Goal: Contribute content

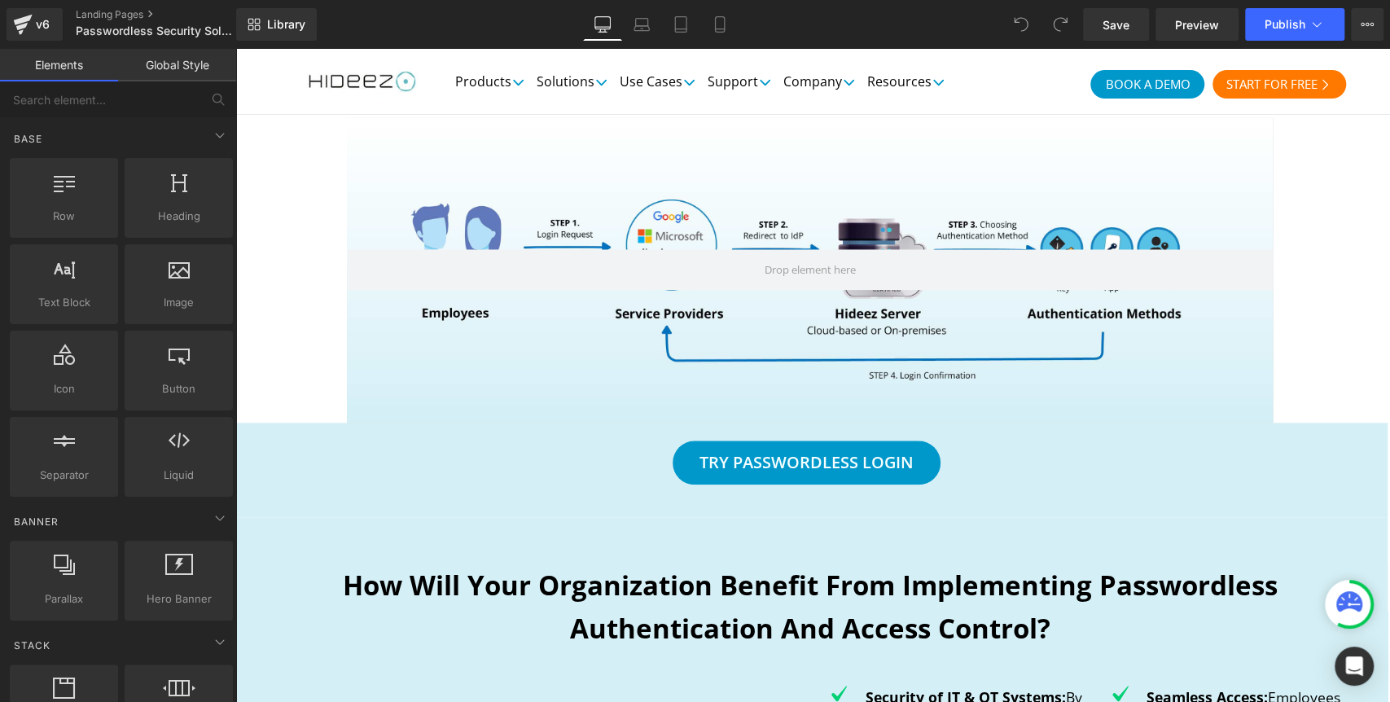
scroll to position [995, 0]
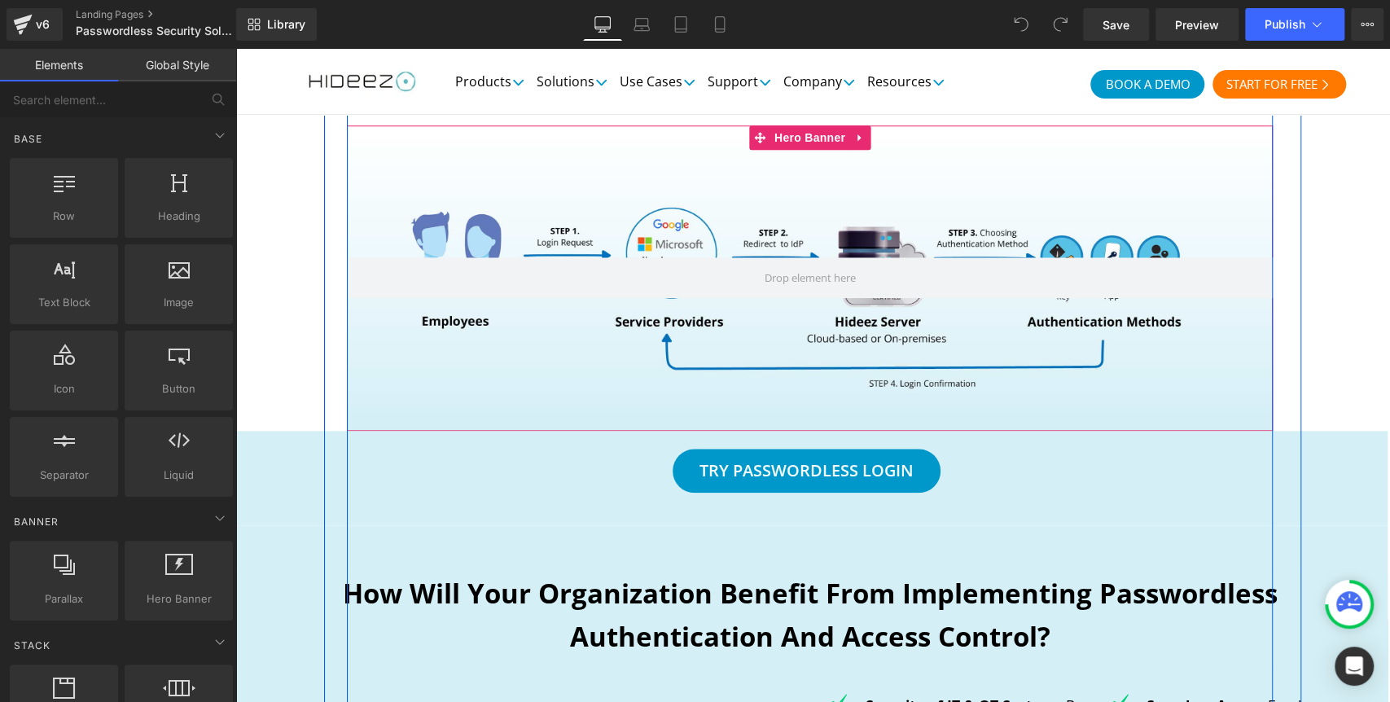
click at [363, 377] on div at bounding box center [810, 278] width 926 height 306
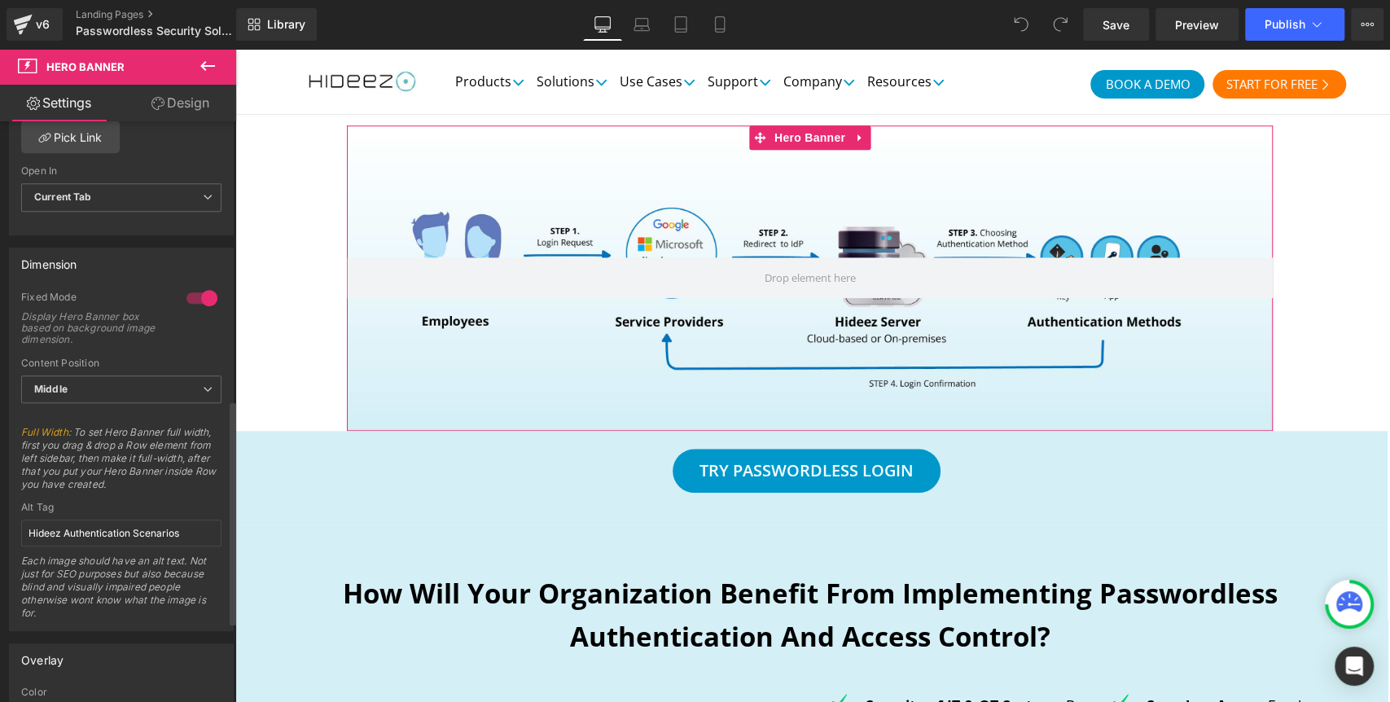
scroll to position [723, 0]
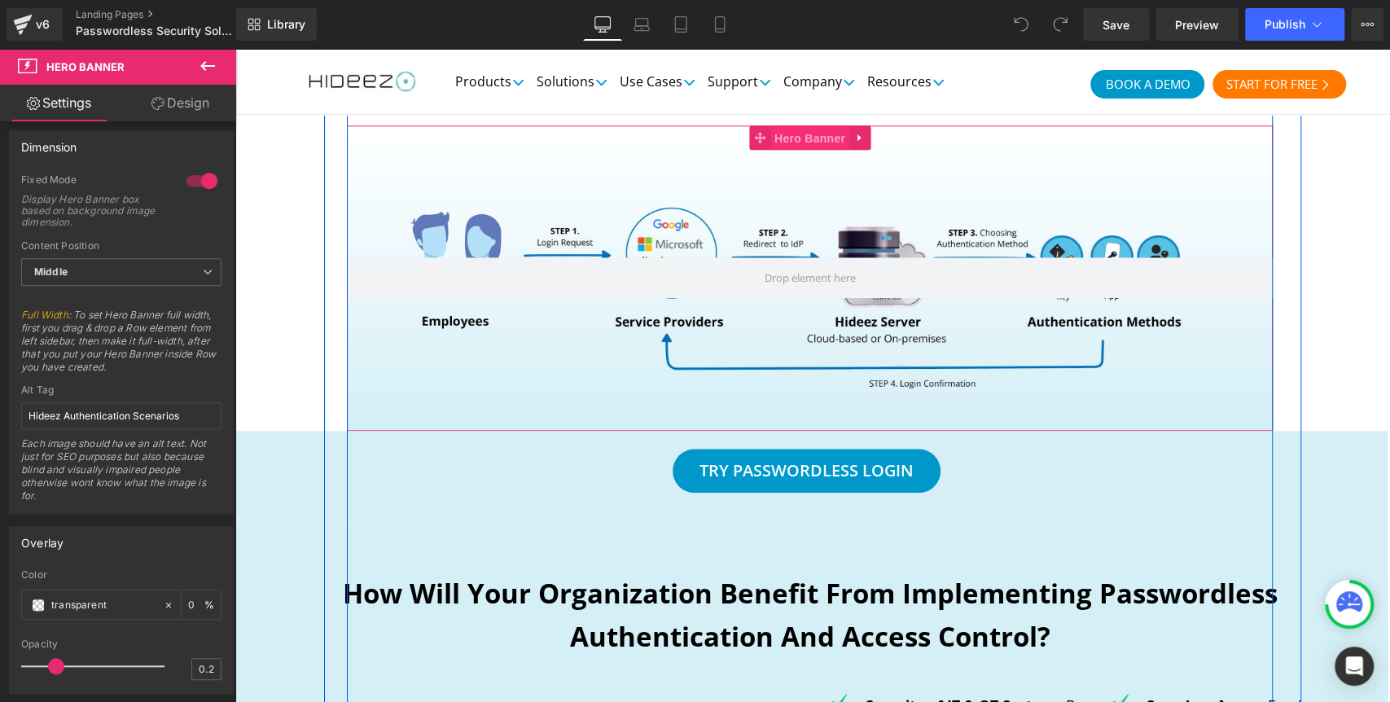
click at [772, 151] on span "Hero Banner" at bounding box center [809, 138] width 79 height 24
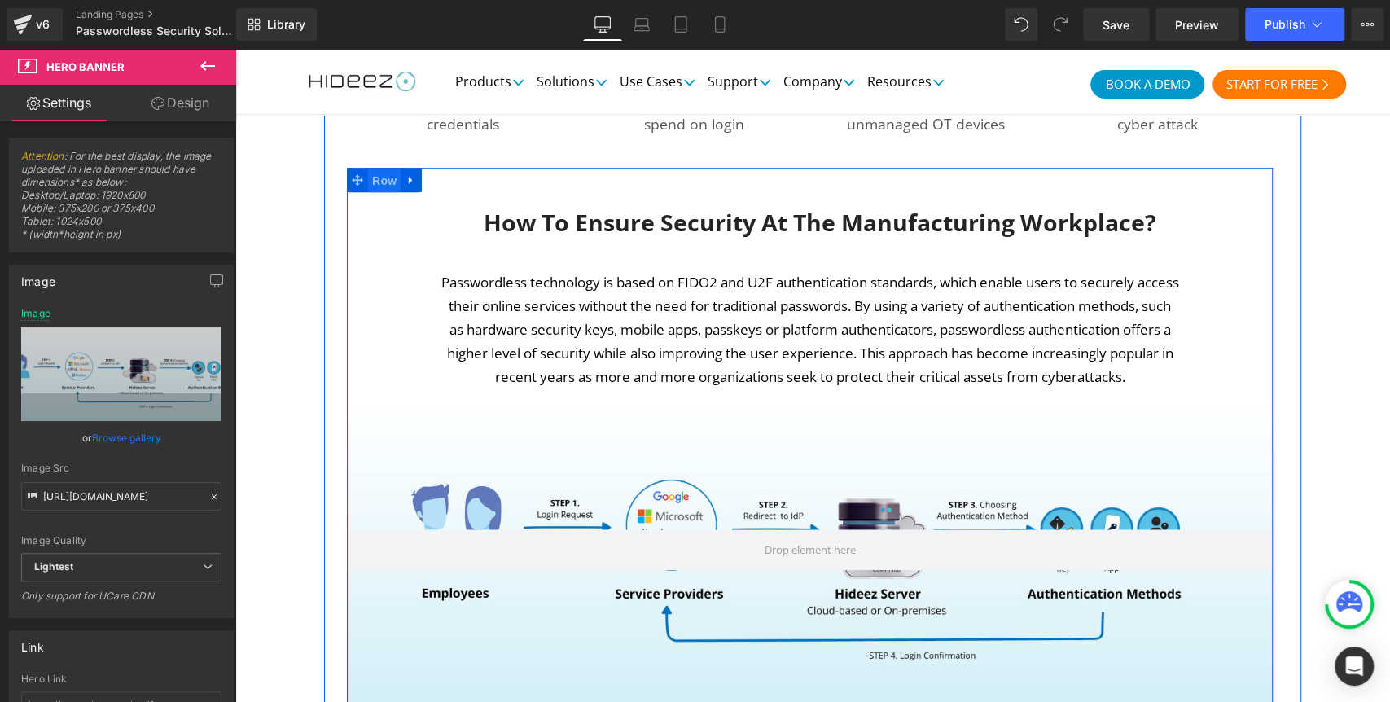
click at [368, 173] on span "Row" at bounding box center [384, 181] width 33 height 24
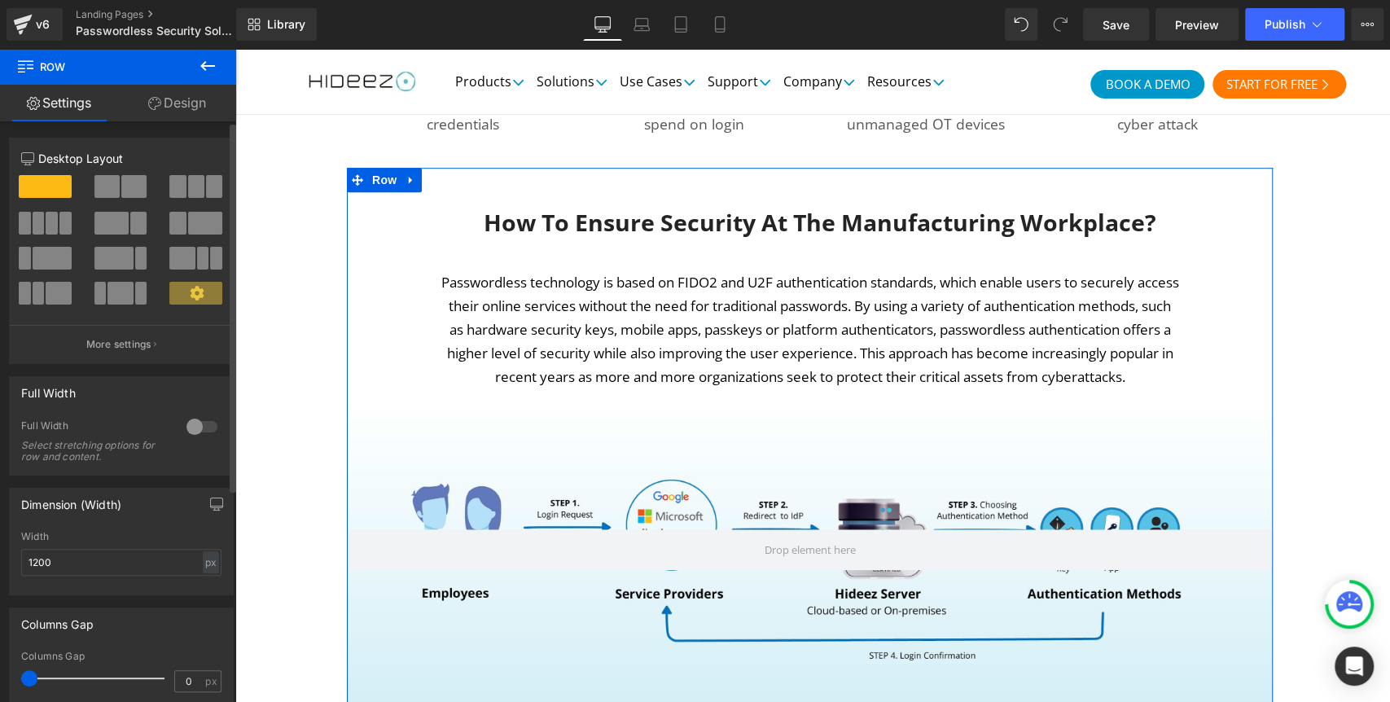
click at [191, 425] on div at bounding box center [201, 427] width 39 height 26
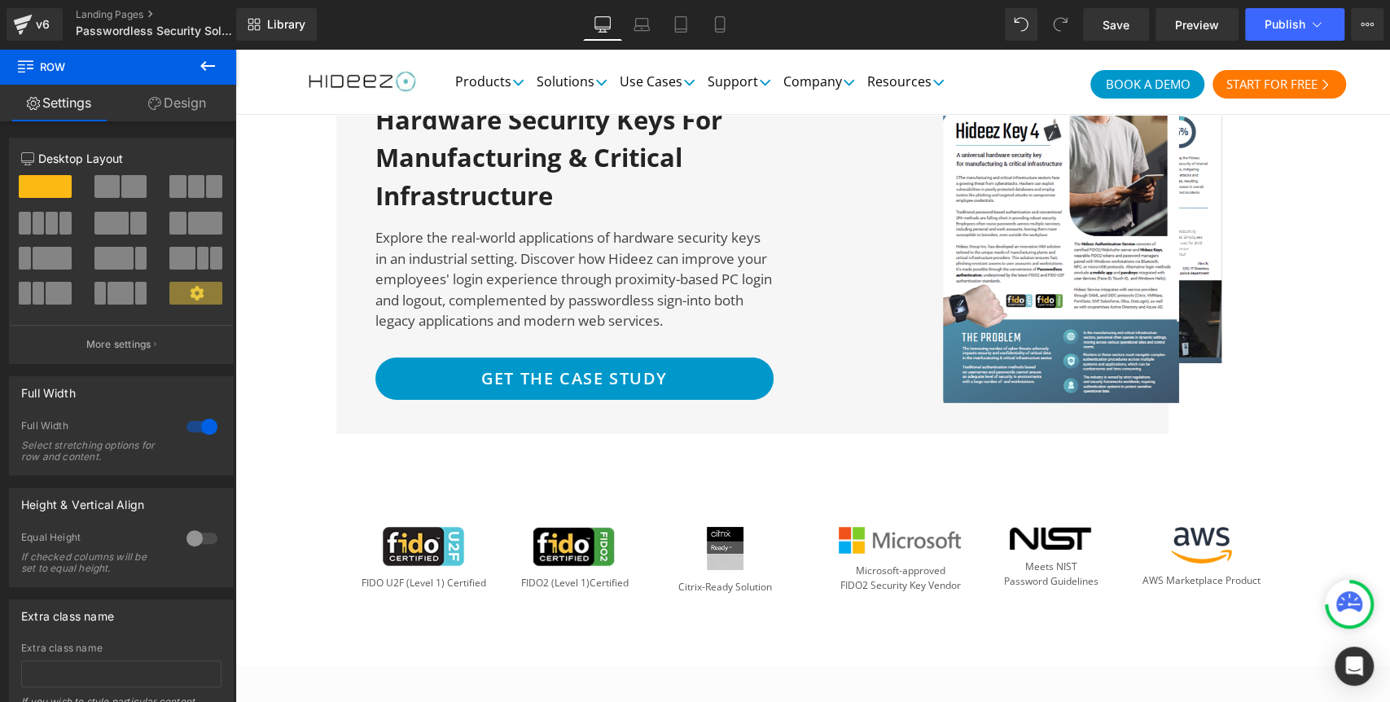
scroll to position [3708, 0]
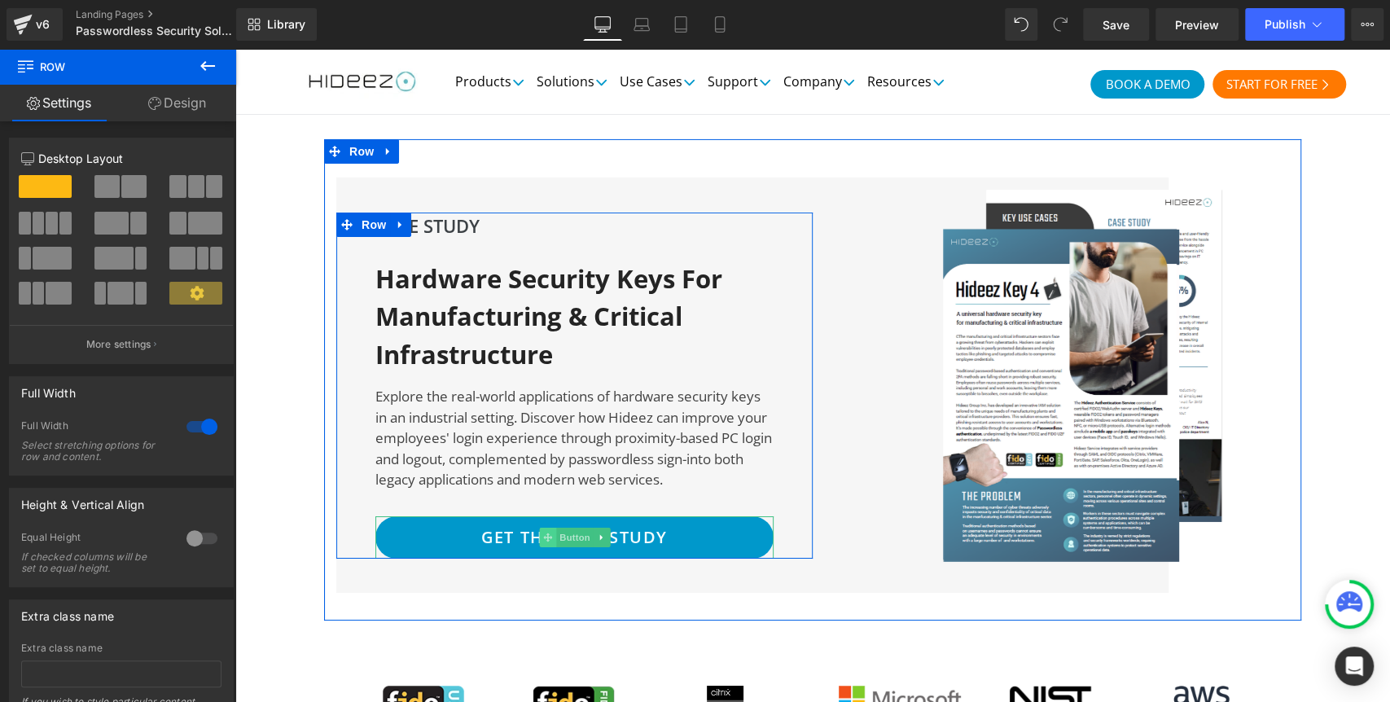
click at [549, 528] on span at bounding box center [547, 538] width 17 height 20
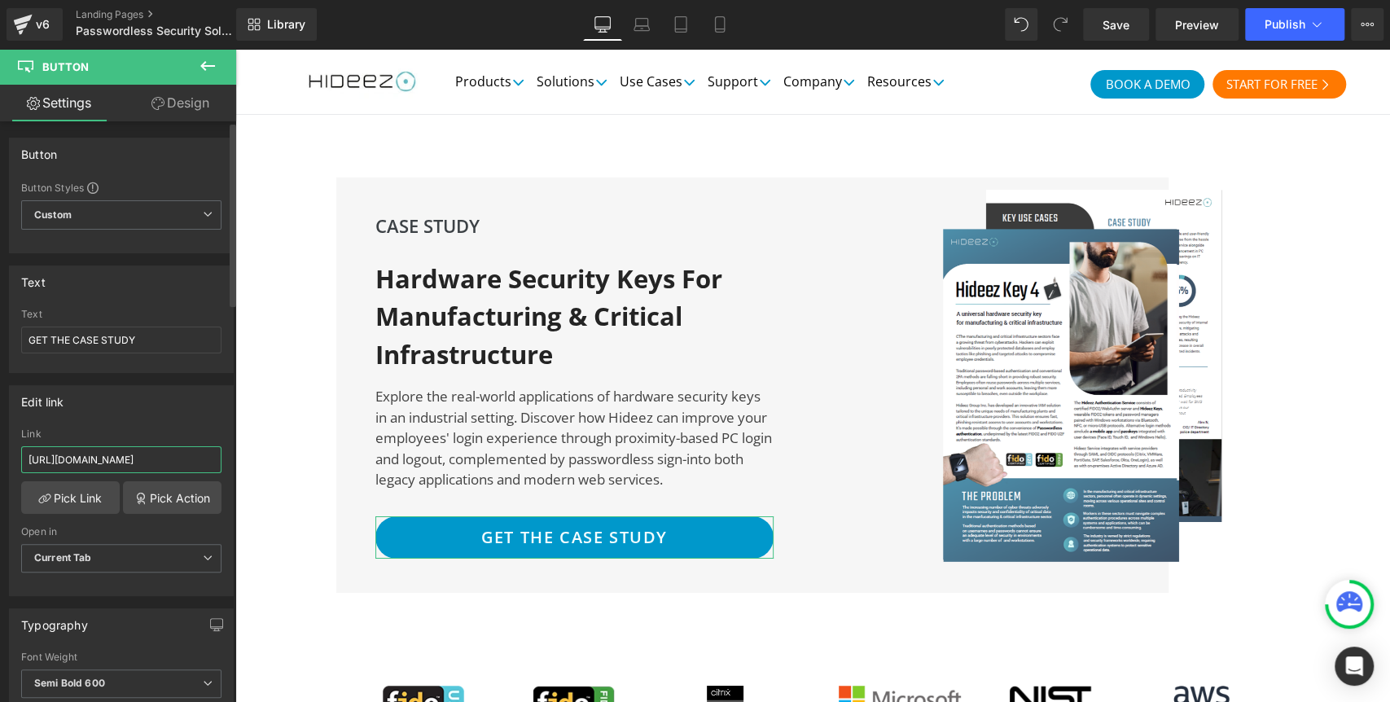
click at [99, 451] on input "[URL][DOMAIN_NAME]" at bounding box center [121, 459] width 200 height 27
click at [112, 458] on input "[URL][DOMAIN_NAME]" at bounding box center [121, 459] width 200 height 27
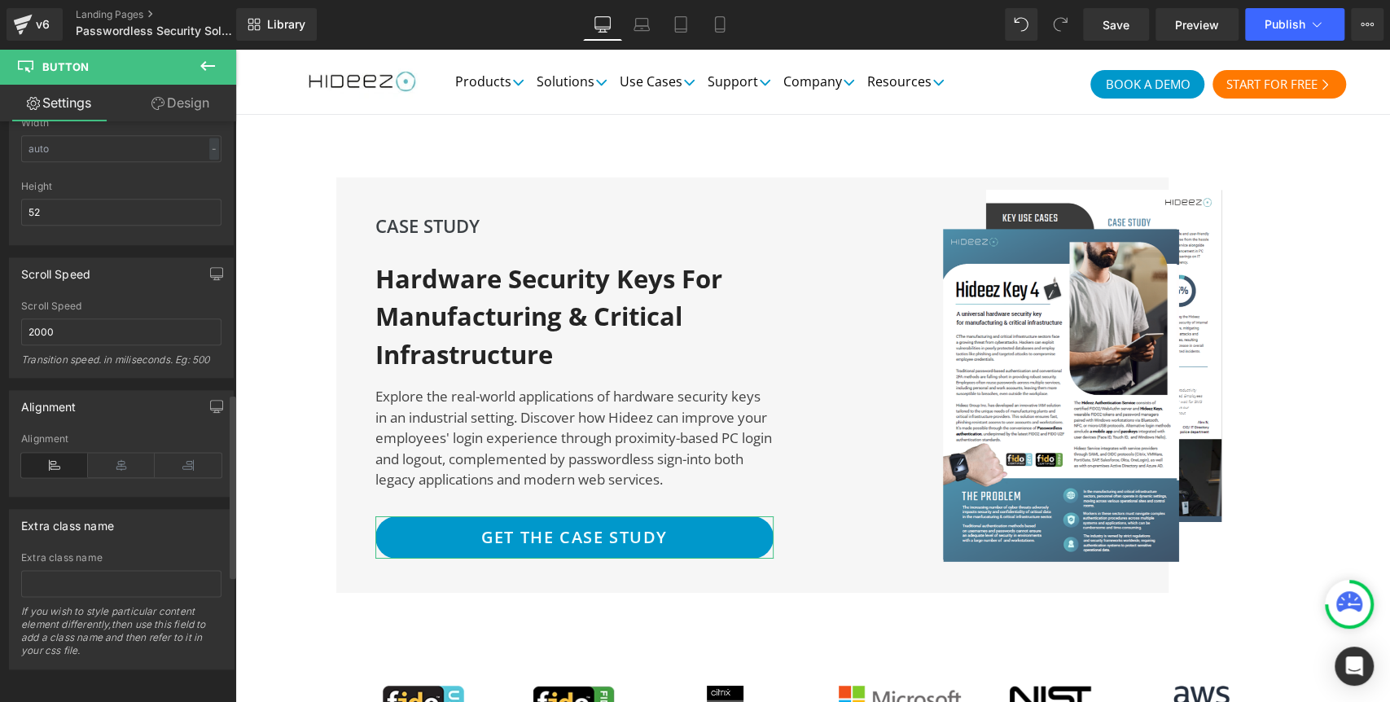
scroll to position [1255, 0]
click at [72, 576] on input "text" at bounding box center [121, 583] width 200 height 27
paste input "hs-cta-trigger-button hs-cta-trigger-button-197027183177"
type input "hs-cta-trigger-button hs-cta-trigger-button-197027183177"
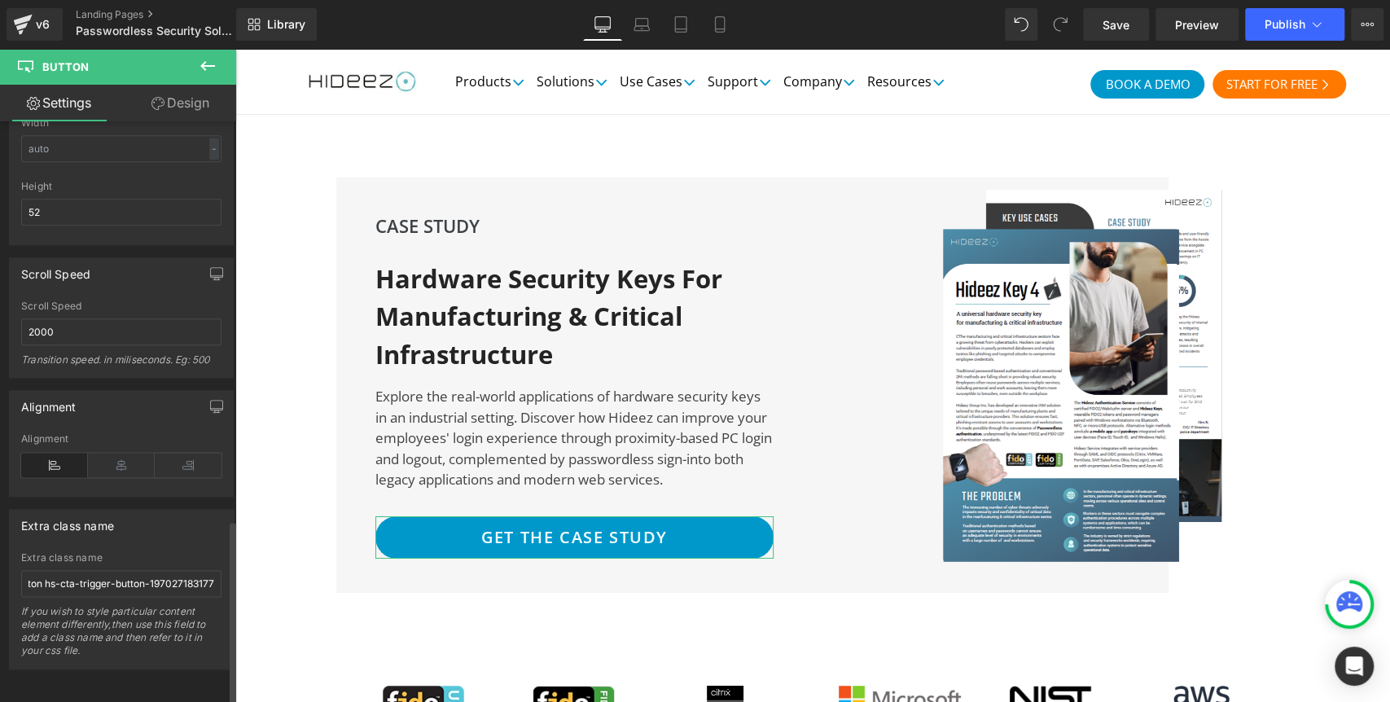
scroll to position [0, 0]
click at [129, 536] on div "Extra class name Extra class name hs-cta-trigger-button hs-cta-trigger-button-1…" at bounding box center [121, 589] width 225 height 160
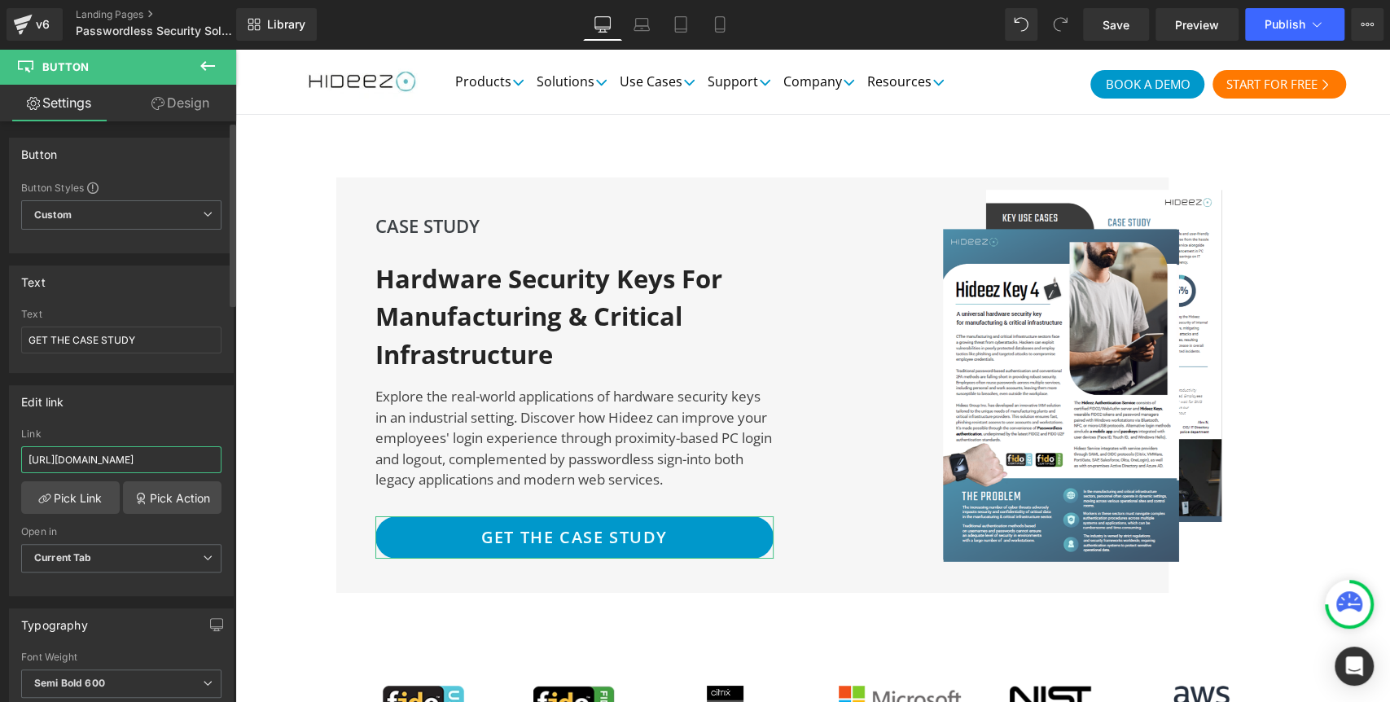
click at [143, 461] on input "[URL][DOMAIN_NAME]" at bounding box center [121, 459] width 200 height 27
click at [1264, 27] on span "Publish" at bounding box center [1284, 24] width 41 height 13
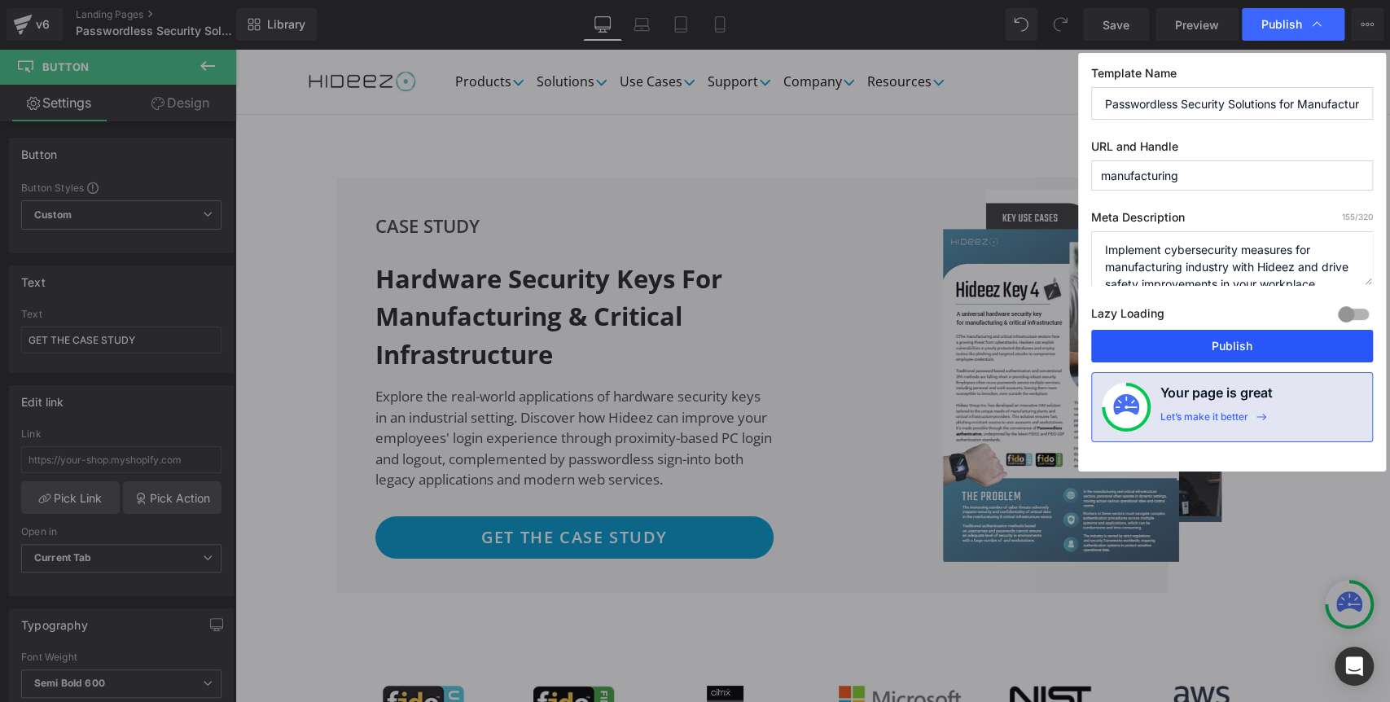
click at [1191, 349] on button "Publish" at bounding box center [1232, 346] width 282 height 33
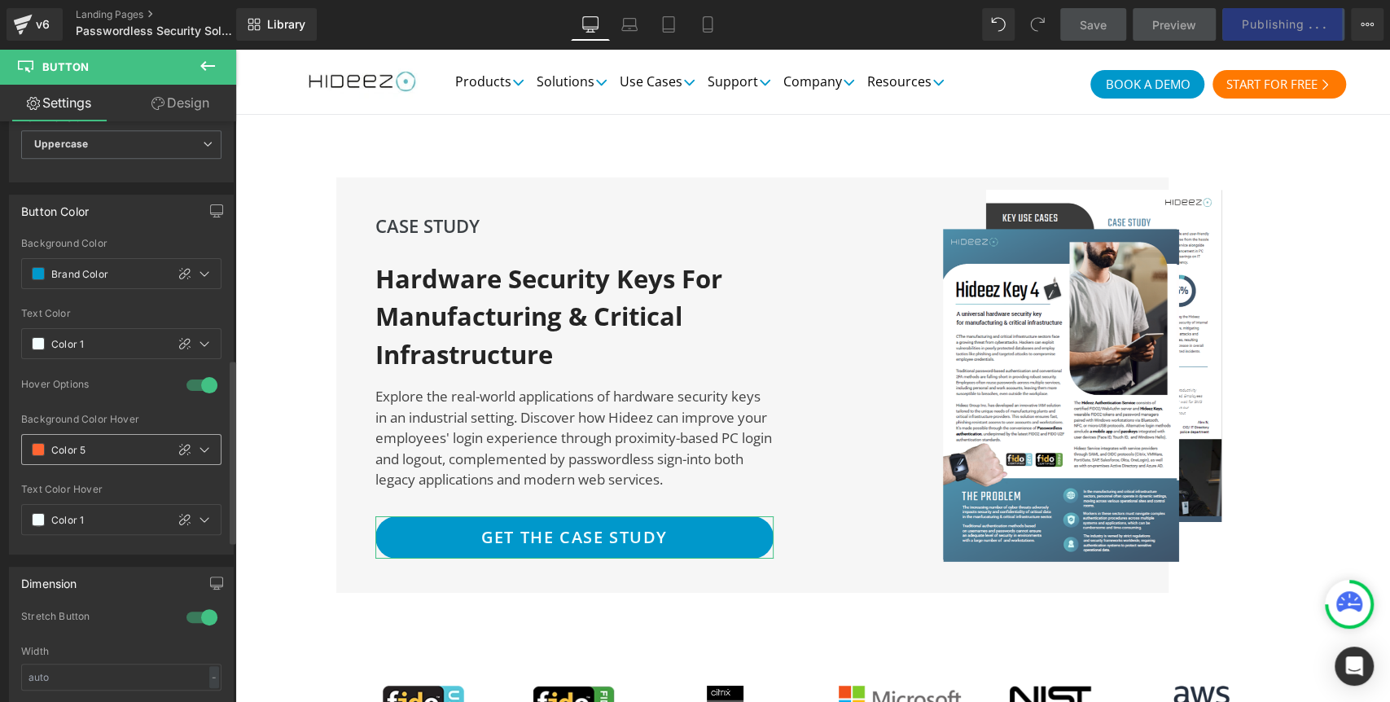
scroll to position [1256, 0]
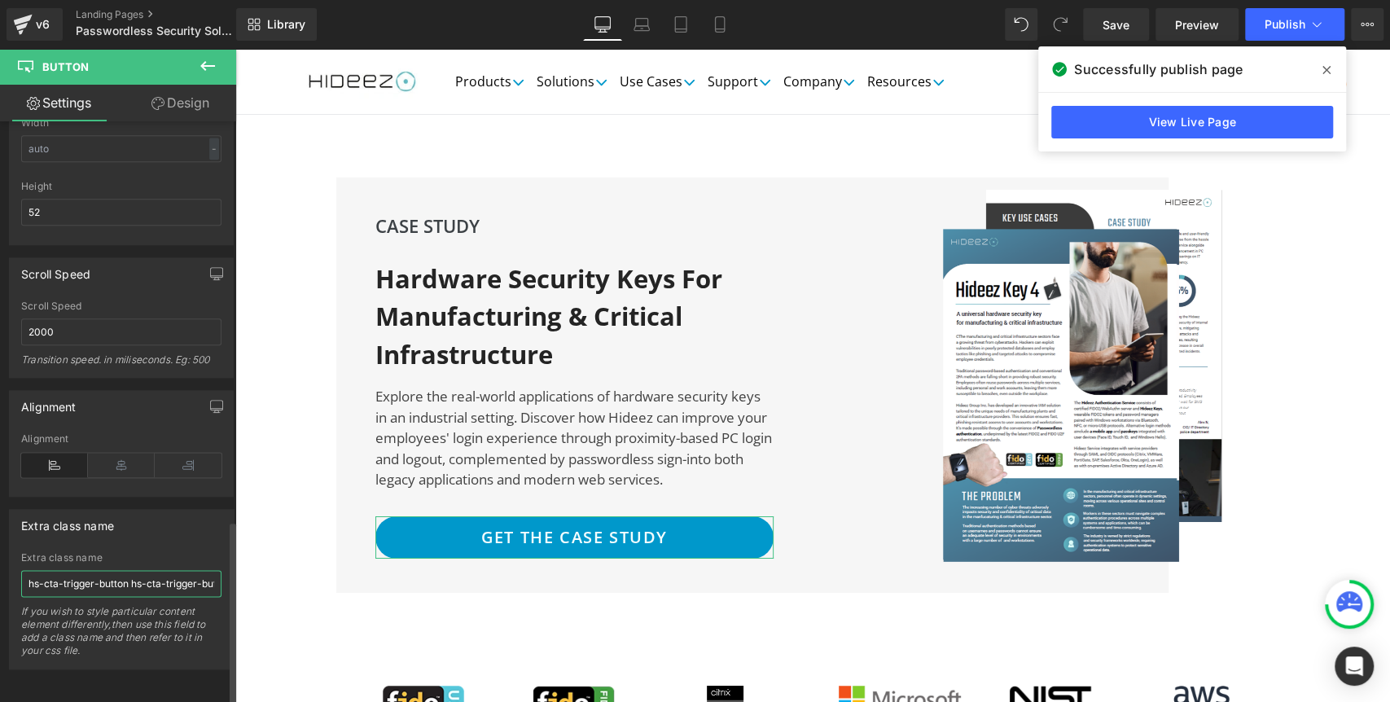
click at [110, 570] on input "hs-cta-trigger-button hs-cta-trigger-button-197027183177" at bounding box center [121, 583] width 200 height 27
